Goal: Task Accomplishment & Management: Complete application form

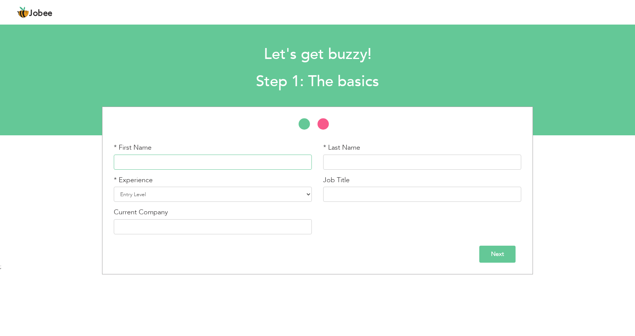
click at [185, 163] on input "text" at bounding box center [213, 162] width 198 height 15
click at [224, 107] on div "* First Name * Last Name * Experience Entry Level Less than 1 Year 1 Year" at bounding box center [317, 107] width 419 height 0
click at [198, 161] on input "text" at bounding box center [213, 162] width 198 height 15
click at [200, 161] on input "text" at bounding box center [213, 162] width 198 height 15
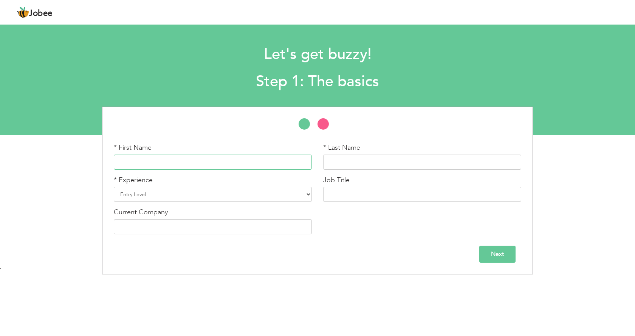
click at [200, 165] on input "text" at bounding box center [213, 162] width 198 height 15
type input "Asim"
type input "[PERSON_NAME]"
click at [258, 187] on select "Entry Level Less than 1 Year 1 Year 2 Years 3 Years 4 Years 5 Years 6 Years 7 Y…" at bounding box center [213, 194] width 198 height 15
select select "7"
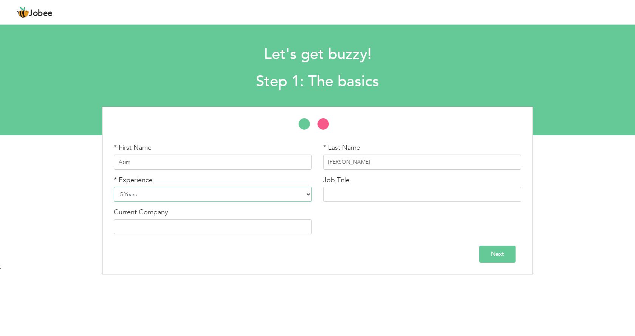
click at [114, 187] on select "Entry Level Less than 1 Year 1 Year 2 Years 3 Years 4 Years 5 Years 6 Years 7 Y…" at bounding box center [213, 194] width 198 height 15
click at [375, 199] on input "text" at bounding box center [422, 194] width 198 height 15
click at [375, 197] on input "text" at bounding box center [422, 194] width 198 height 15
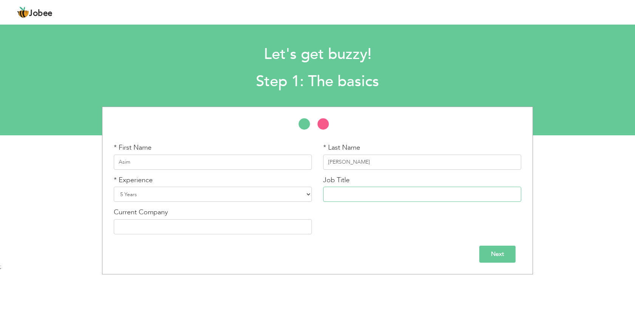
click at [375, 197] on input "text" at bounding box center [422, 194] width 198 height 15
type input "I"
click at [306, 228] on input "text" at bounding box center [213, 226] width 198 height 15
click at [273, 226] on input "text" at bounding box center [213, 226] width 198 height 15
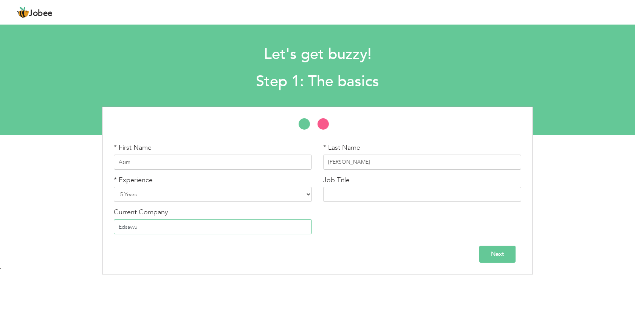
click at [182, 225] on input "Edsavvu" at bounding box center [213, 226] width 198 height 15
drag, startPoint x: 182, startPoint y: 225, endPoint x: 72, endPoint y: 226, distance: 109.7
click at [72, 226] on div "* First Name Asim * Last Name Malik * Experience Entry Level 1 Year" at bounding box center [317, 191] width 635 height 168
paste input "y Solutions"
type input "Edsavvy Solutions"
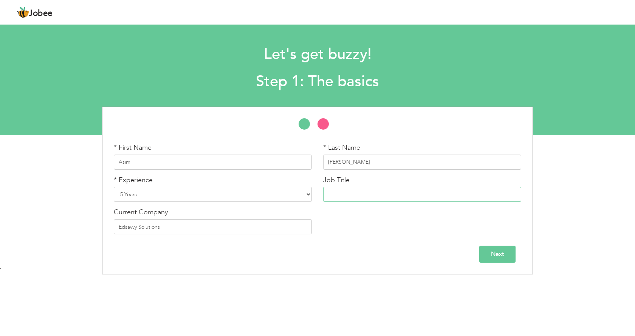
click at [390, 192] on input "text" at bounding box center [422, 194] width 198 height 15
type input "IT Support Engineer"
click at [508, 255] on input "Next" at bounding box center [498, 254] width 36 height 17
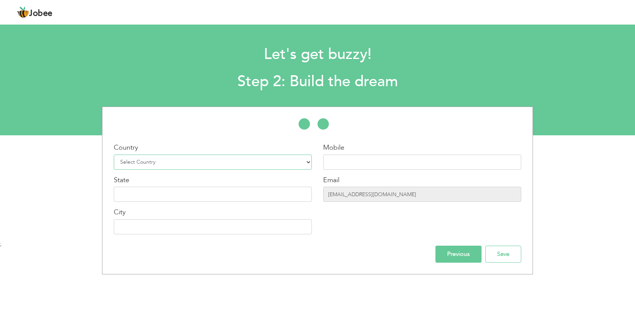
click at [234, 164] on select "Select Country Afghanistan Albania Algeria American Samoa Andorra Angola Anguil…" at bounding box center [213, 162] width 198 height 15
select select "166"
click at [114, 155] on select "Select Country Afghanistan Albania Algeria American Samoa Andorra Angola Anguil…" at bounding box center [213, 162] width 198 height 15
click at [377, 165] on input "text" at bounding box center [422, 162] width 198 height 15
type input "03008854851"
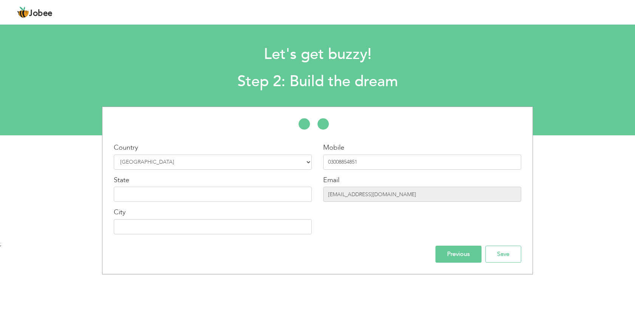
type input "LAHORE"
click at [406, 196] on input "mepgroup104@gmail.com" at bounding box center [422, 194] width 198 height 15
click at [404, 192] on input "mepgroup104@gmail.com" at bounding box center [422, 194] width 198 height 15
click at [403, 192] on input "mepgroup104@gmail.com" at bounding box center [422, 194] width 198 height 15
click at [402, 192] on input "mepgroup104@gmail.com" at bounding box center [422, 194] width 198 height 15
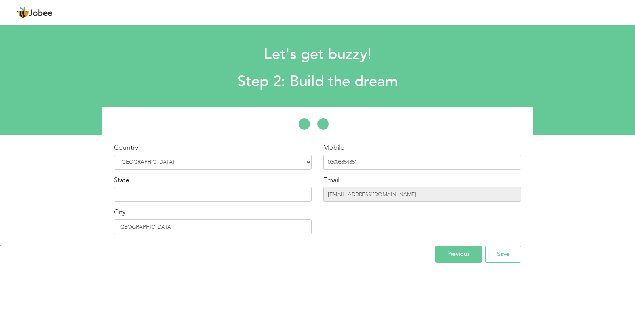
click at [380, 253] on div "Previous Save" at bounding box center [317, 254] width 419 height 17
click at [413, 194] on input "mepgroup104@gmail.com" at bounding box center [422, 194] width 198 height 15
click at [504, 255] on input "Save" at bounding box center [504, 254] width 36 height 17
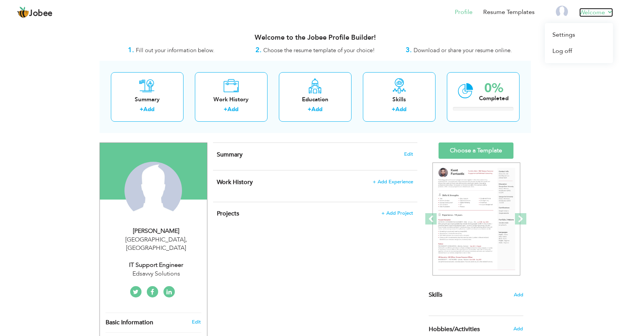
click at [610, 12] on link "Welcome" at bounding box center [596, 12] width 34 height 9
click at [609, 12] on link "Welcome" at bounding box center [596, 12] width 34 height 9
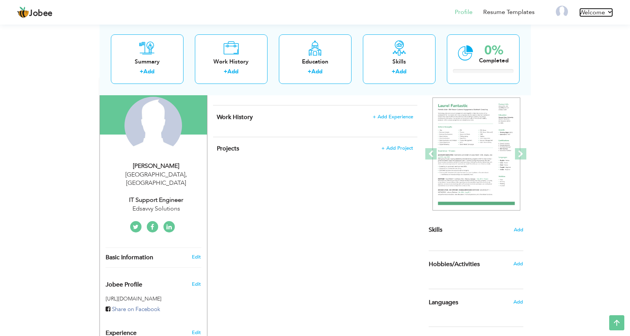
scroll to position [9, 0]
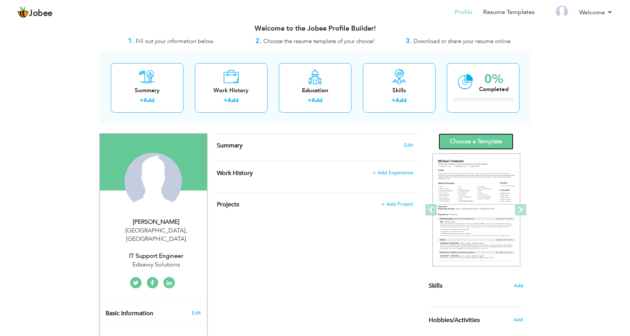
click at [483, 142] on link "Choose a Template" at bounding box center [475, 141] width 75 height 16
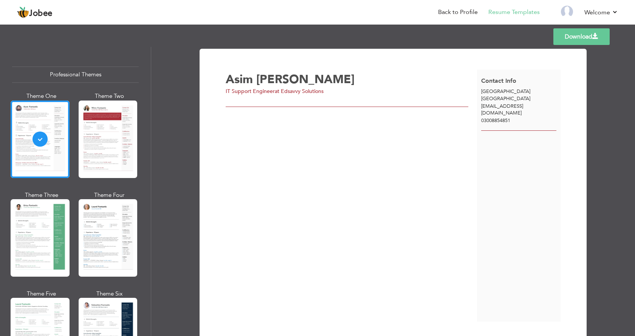
click at [514, 117] on div "03008854851" at bounding box center [519, 120] width 84 height 7
click at [510, 117] on span "03008854851" at bounding box center [495, 120] width 29 height 7
click at [508, 117] on span "03008854851" at bounding box center [495, 120] width 29 height 7
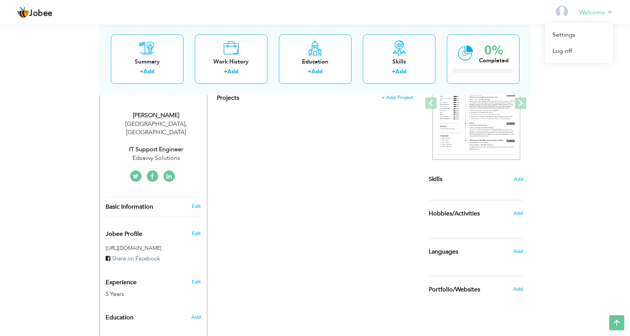
scroll to position [9, 0]
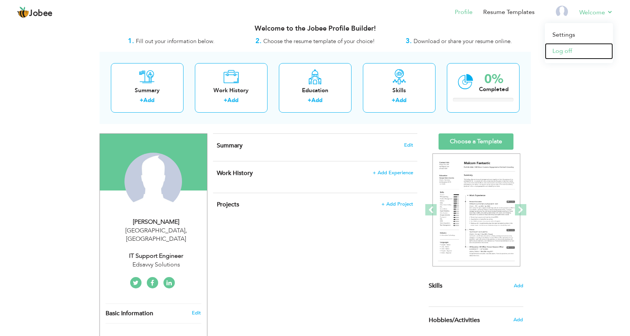
click at [569, 51] on link "Log off" at bounding box center [579, 51] width 68 height 16
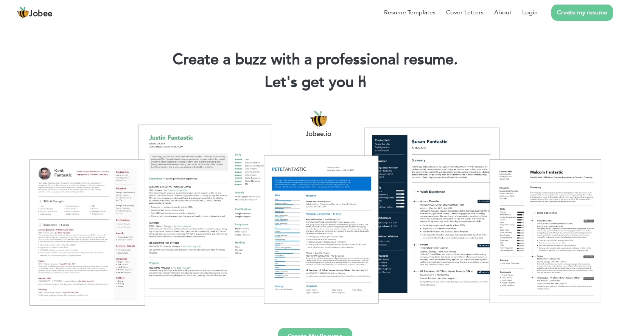
click at [585, 11] on link "Create my resume" at bounding box center [582, 13] width 62 height 16
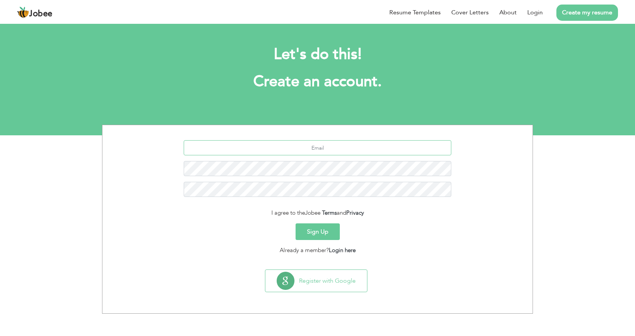
click at [337, 143] on input "text" at bounding box center [318, 147] width 268 height 15
type input "[EMAIL_ADDRESS][DOMAIN_NAME]"
click at [363, 149] on input "[EMAIL_ADDRESS][DOMAIN_NAME]" at bounding box center [318, 147] width 268 height 15
click at [322, 231] on button "Sign Up" at bounding box center [318, 231] width 44 height 17
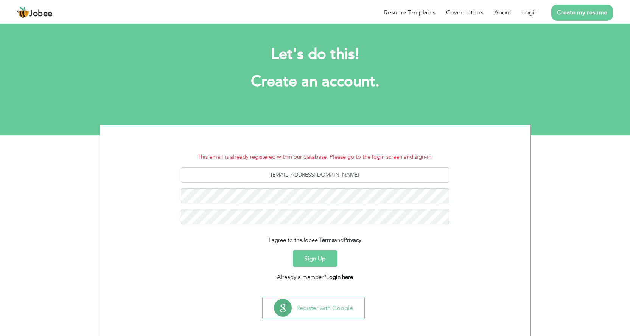
click at [345, 276] on link "Login here" at bounding box center [339, 277] width 27 height 8
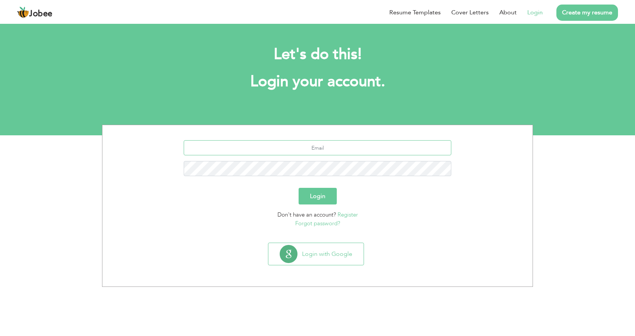
click at [351, 150] on input "text" at bounding box center [318, 147] width 268 height 15
type input "[EMAIL_ADDRESS][DOMAIN_NAME]"
click at [330, 197] on button "Login" at bounding box center [318, 196] width 38 height 17
